Goal: Information Seeking & Learning: Understand process/instructions

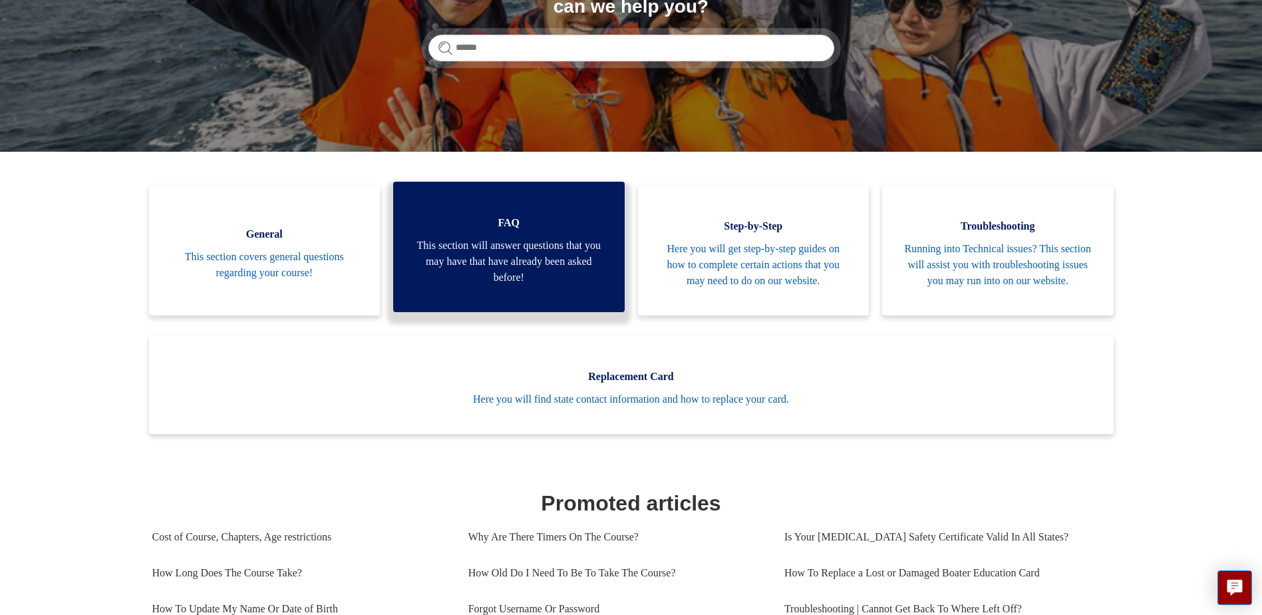
scroll to position [200, 0]
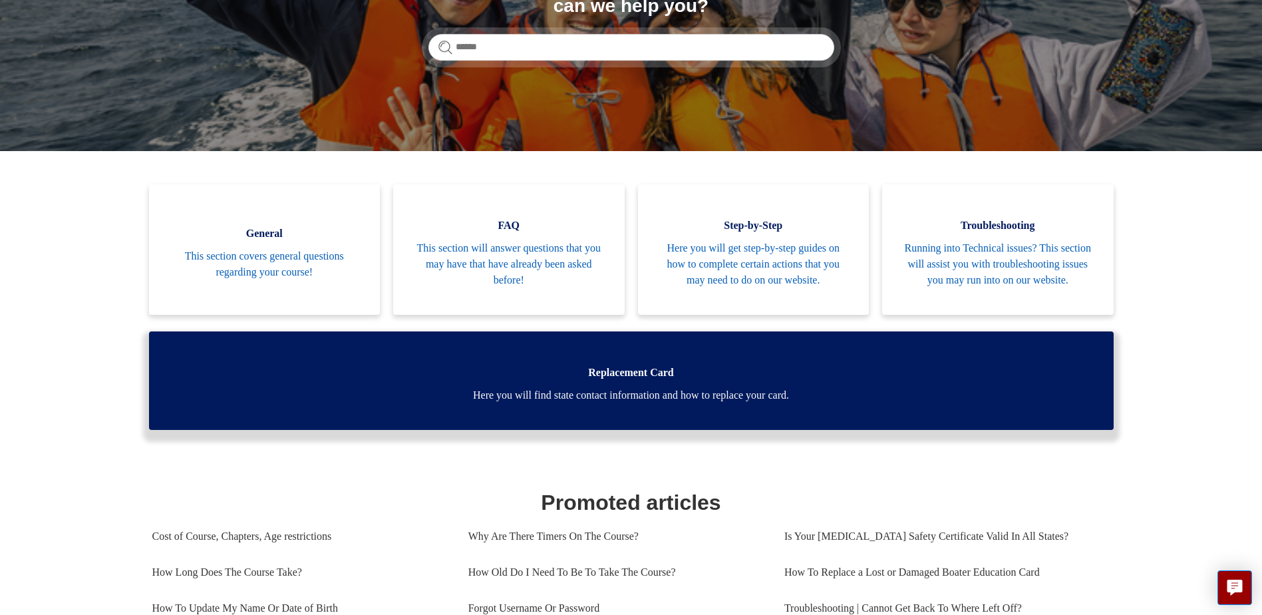
click at [587, 403] on span "Here you will find state contact information and how to replace your card." at bounding box center [631, 395] width 925 height 16
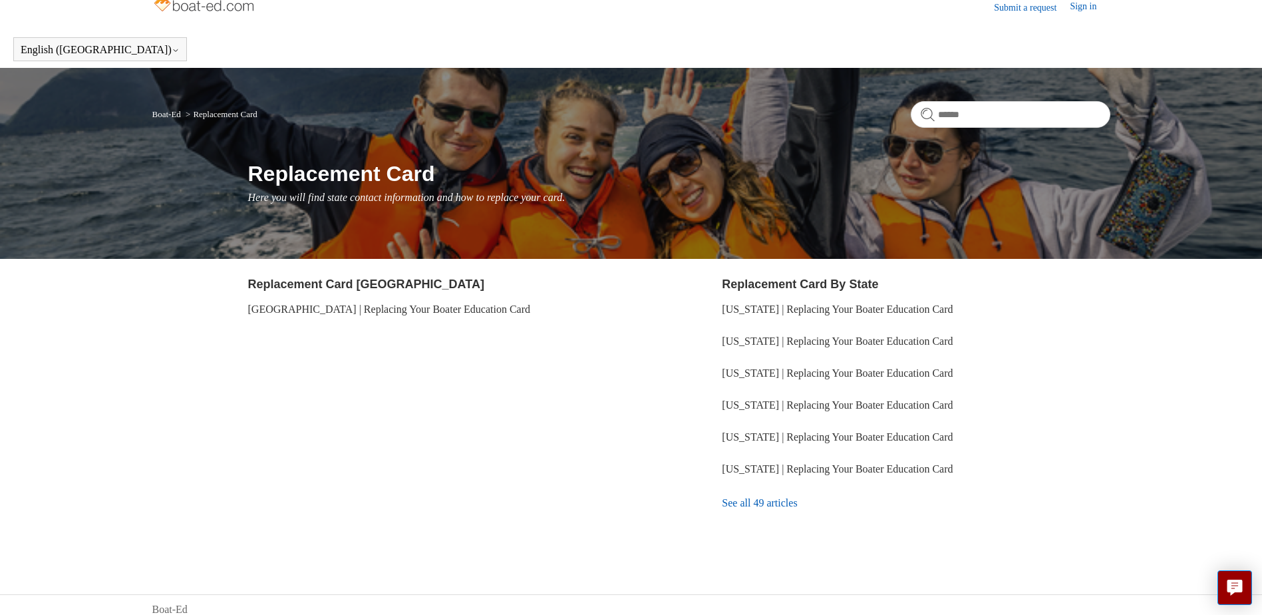
scroll to position [26, 0]
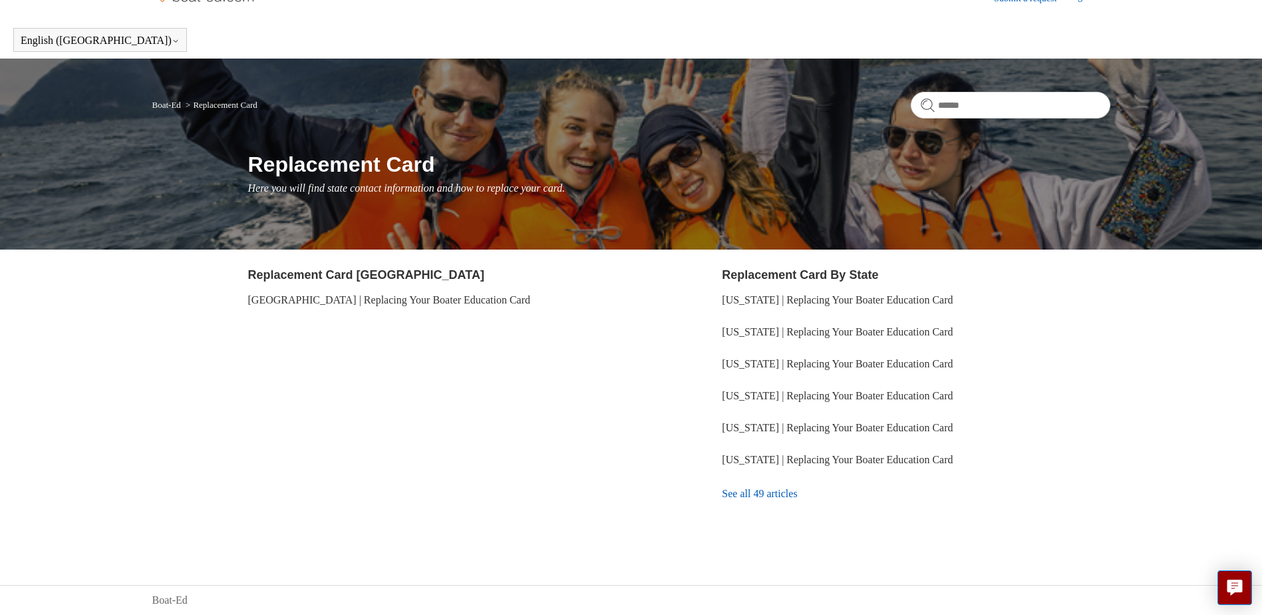
click at [731, 490] on link "See all 49 articles" at bounding box center [916, 494] width 388 height 36
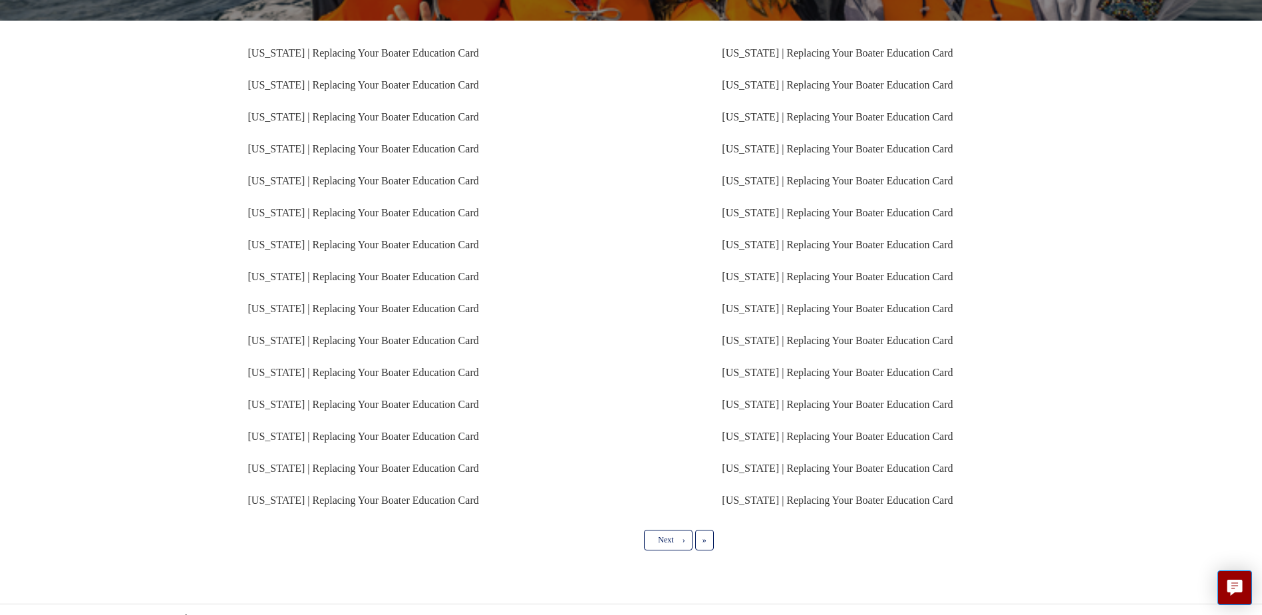
scroll to position [251, 0]
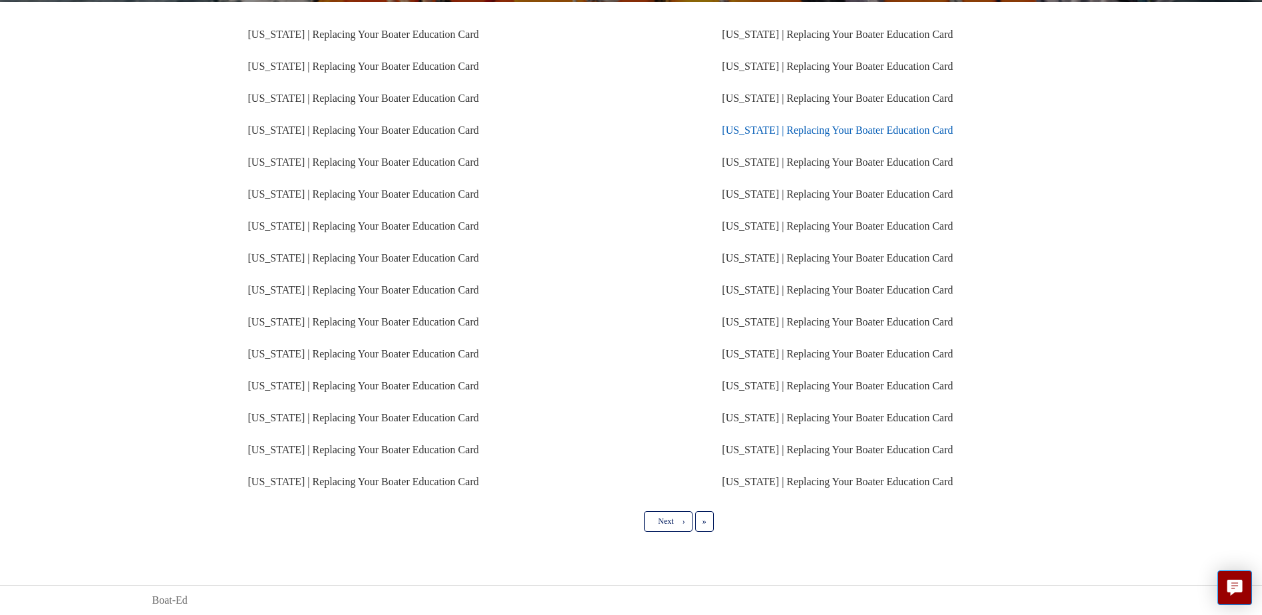
click at [740, 130] on link "Texas | Replacing Your Boater Education Card" at bounding box center [837, 129] width 231 height 11
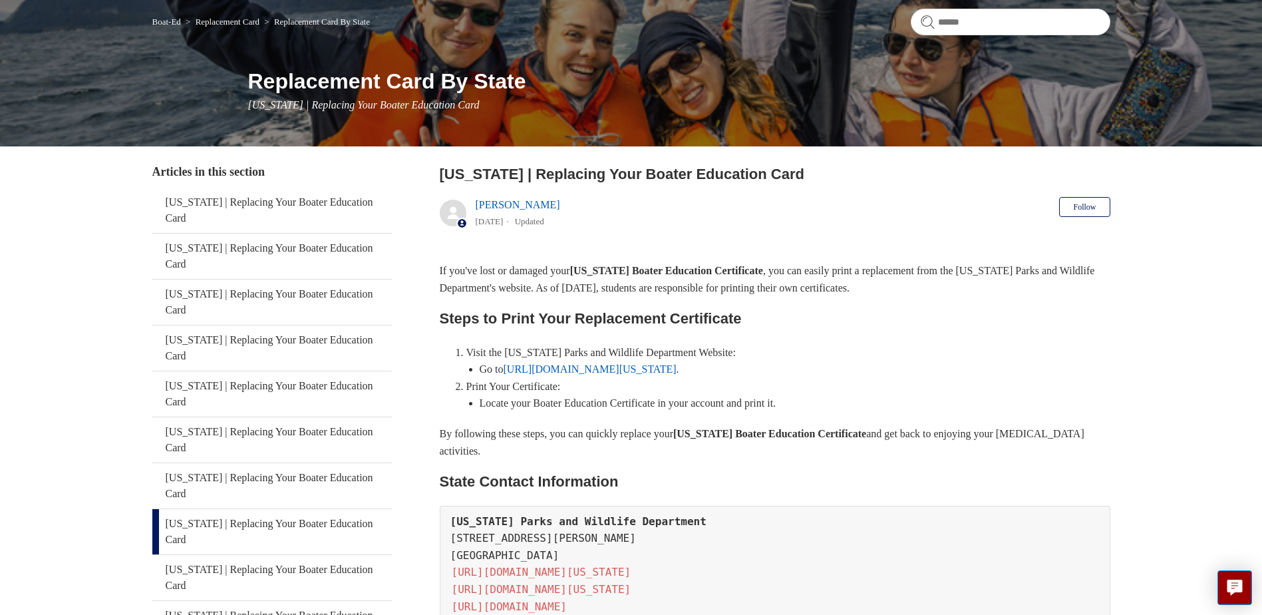
scroll to position [133, 0]
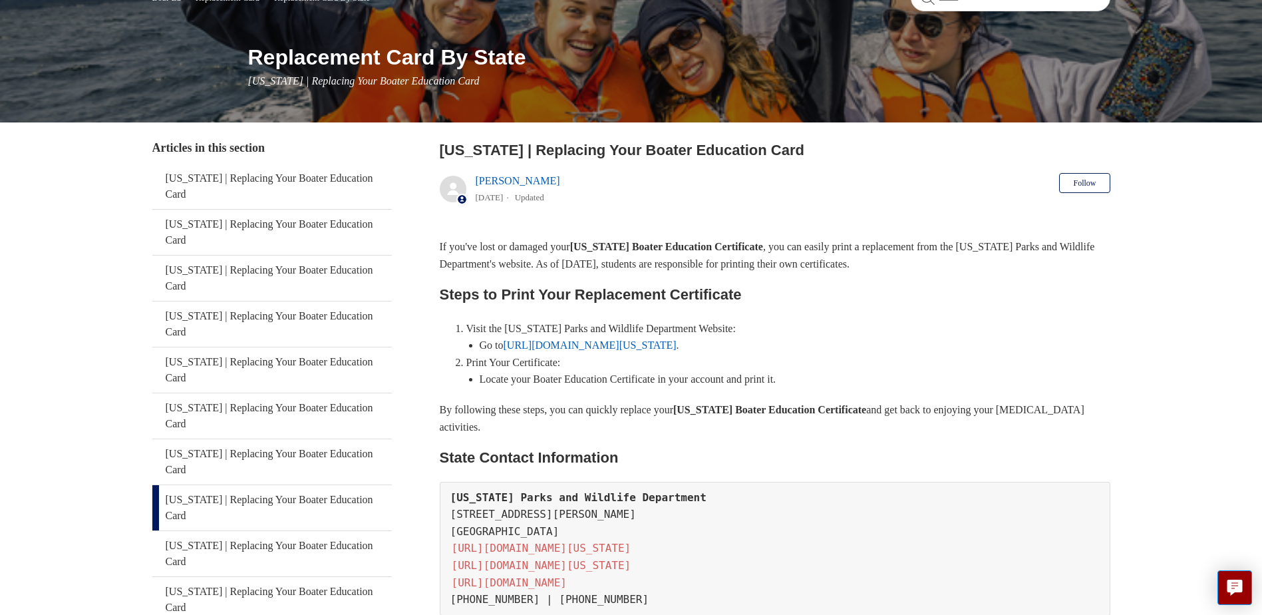
click at [576, 346] on link "https://tpwd.texas.gov/" at bounding box center [590, 344] width 173 height 11
click at [518, 346] on link "https://tpwd.texas.gov/" at bounding box center [590, 344] width 173 height 11
click at [587, 343] on link "https://tpwd.texas.gov/" at bounding box center [590, 344] width 173 height 11
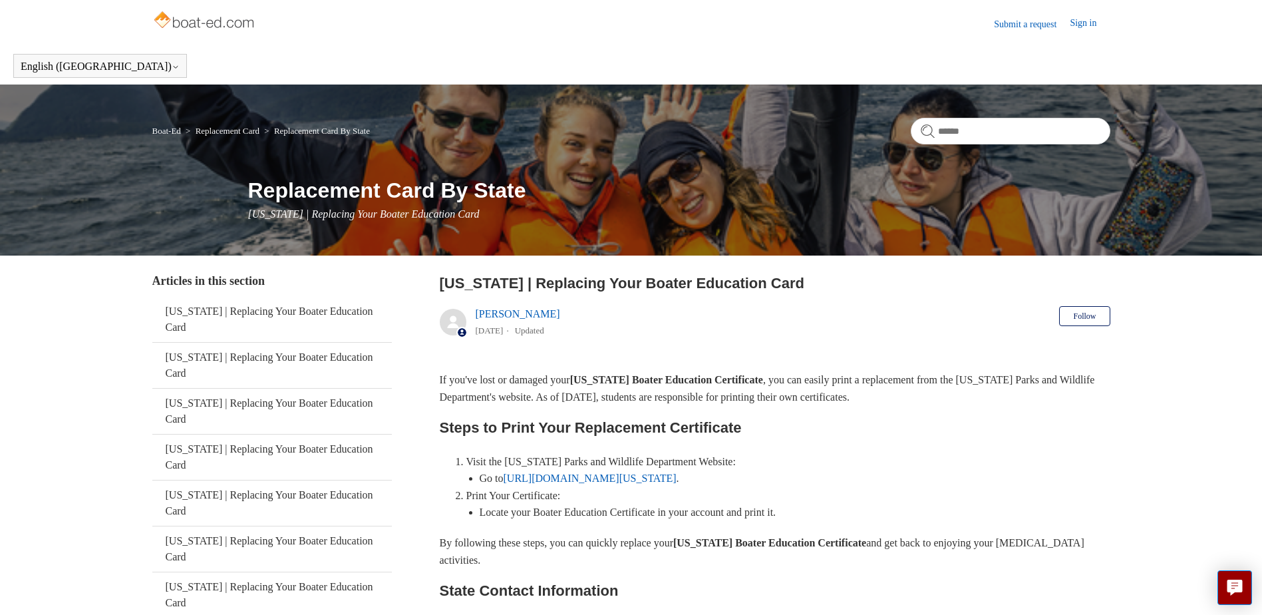
click at [1086, 25] on link "Sign in" at bounding box center [1090, 24] width 40 height 16
